Goal: Task Accomplishment & Management: Use online tool/utility

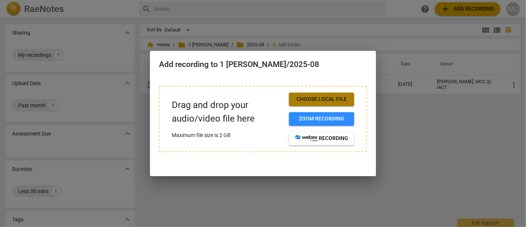
click at [328, 98] on span "Choose local file" at bounding box center [321, 100] width 53 height 8
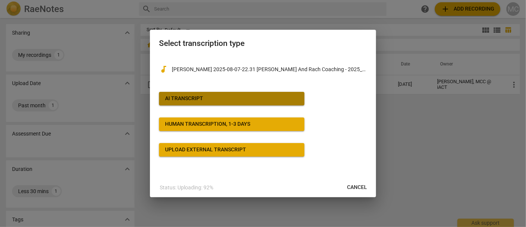
click at [207, 93] on button "AI Transcript" at bounding box center [232, 99] width 146 height 14
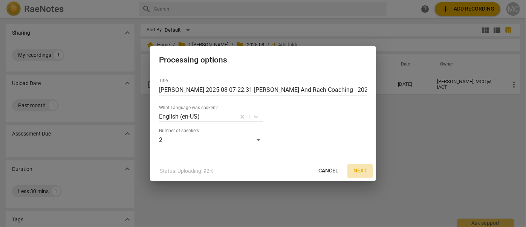
click at [364, 173] on span "Next" at bounding box center [361, 171] width 14 height 8
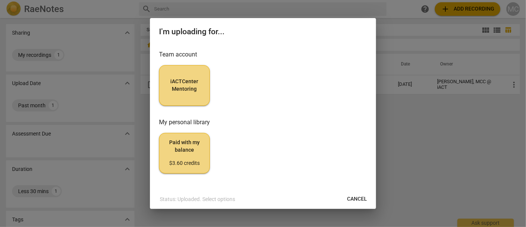
click at [190, 79] on span "iACTCenter Mentoring" at bounding box center [184, 85] width 38 height 15
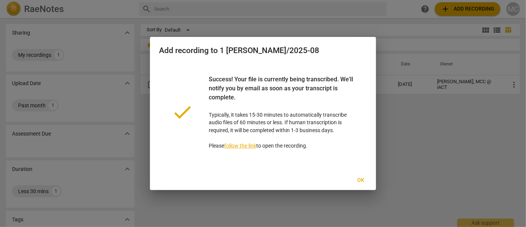
click at [355, 180] on span "Ok" at bounding box center [361, 181] width 12 height 8
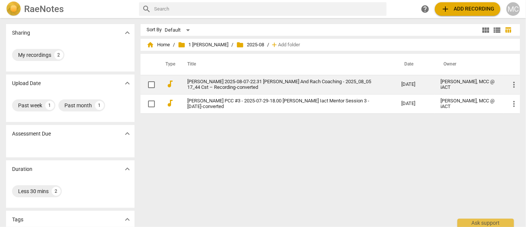
click at [205, 82] on link "[PERSON_NAME] 2025-08-07-22.31 [PERSON_NAME] And Rach Coaching - 2025_08_05 17_…" at bounding box center [280, 84] width 187 height 11
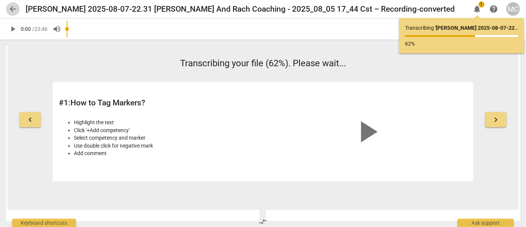
click at [11, 6] on span "arrow_back" at bounding box center [12, 9] width 9 height 9
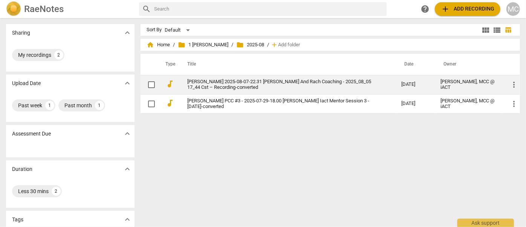
click at [240, 80] on link "[PERSON_NAME] 2025-08-07-22.31 [PERSON_NAME] And Rach Coaching - 2025_08_05 17_…" at bounding box center [280, 84] width 187 height 11
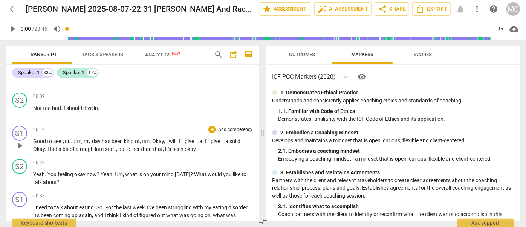
scroll to position [103, 0]
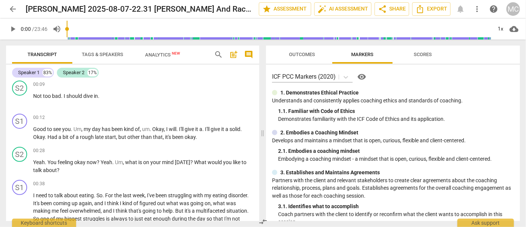
click at [108, 52] on span "Tags & Speakers" at bounding box center [102, 55] width 41 height 6
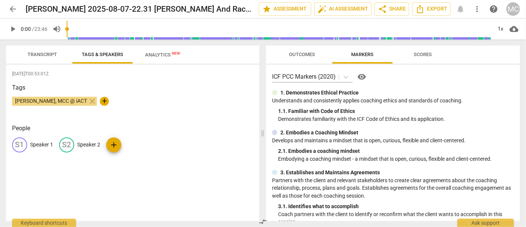
click at [91, 147] on p "Speaker 2" at bounding box center [88, 145] width 23 height 8
type input "Coach"
click at [42, 143] on p "Speaker 1" at bounding box center [41, 145] width 23 height 8
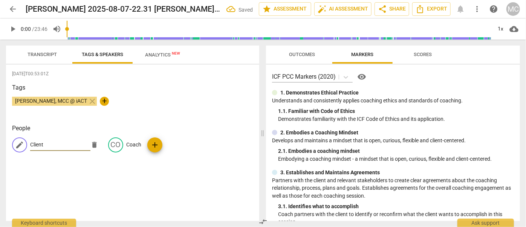
type input "Client"
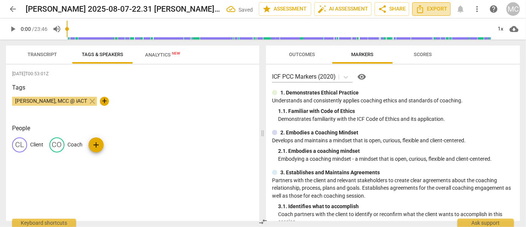
click at [437, 11] on span "Export" at bounding box center [432, 9] width 32 height 9
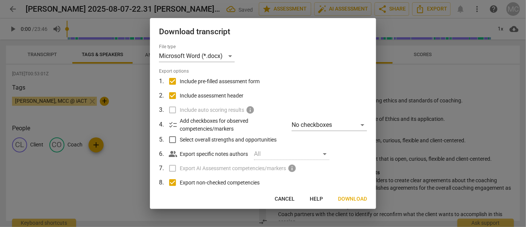
click at [357, 200] on span "Download" at bounding box center [352, 200] width 29 height 8
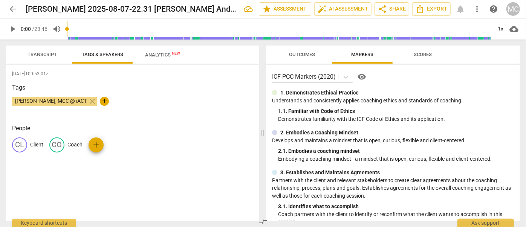
click at [40, 61] on button "Transcript" at bounding box center [42, 55] width 60 height 18
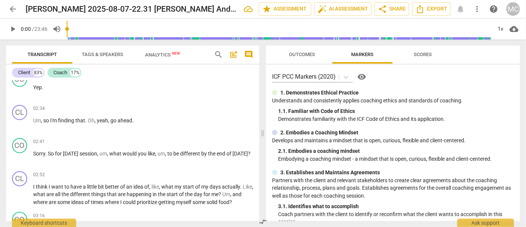
scroll to position [411, 0]
click at [23, 121] on span "play_arrow" at bounding box center [19, 125] width 9 height 9
click at [12, 30] on span "pause" at bounding box center [12, 29] width 9 height 9
type input "163"
